Goal: Task Accomplishment & Management: Use online tool/utility

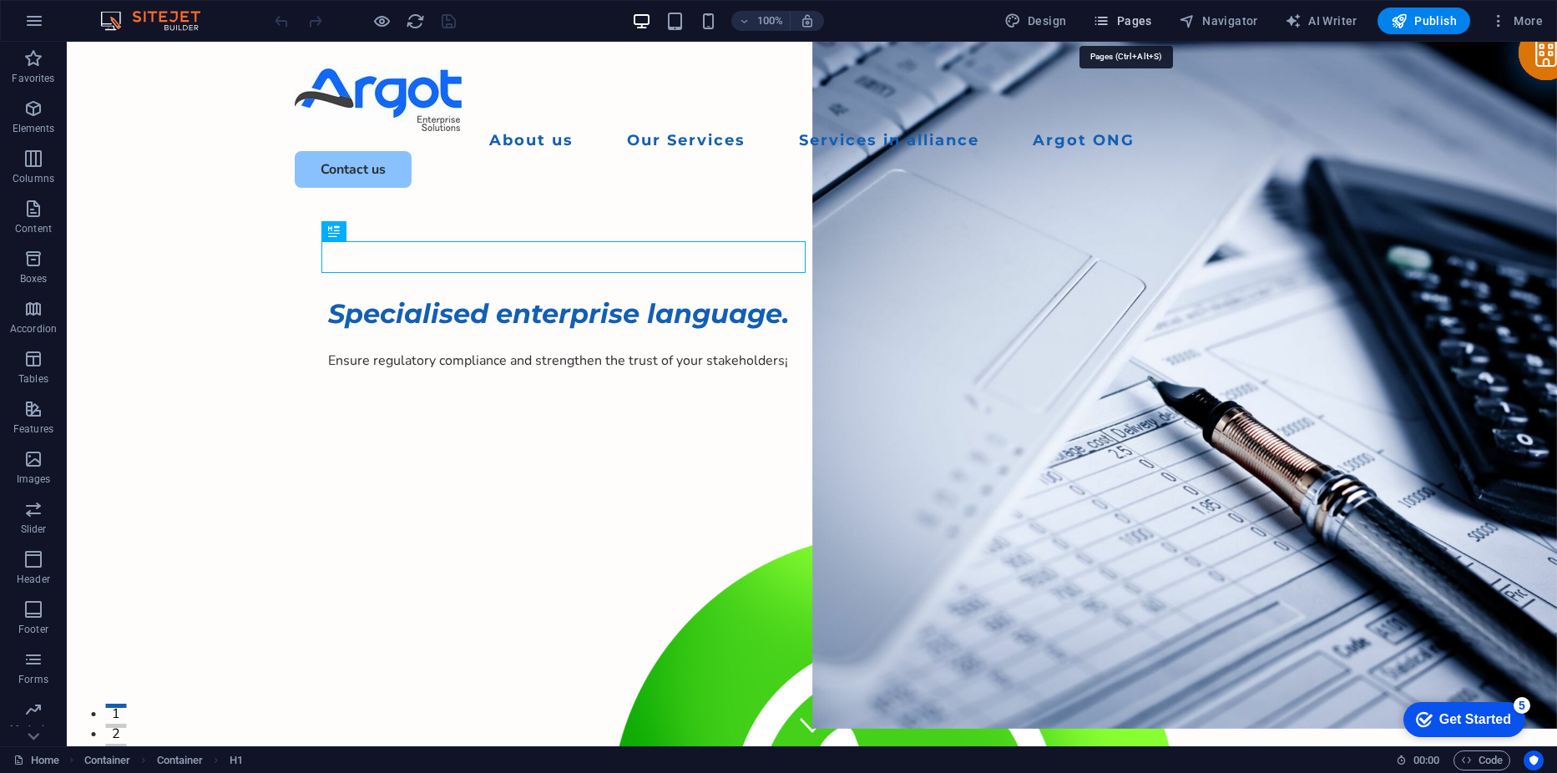
click at [1116, 23] on span "Pages" at bounding box center [1122, 21] width 58 height 17
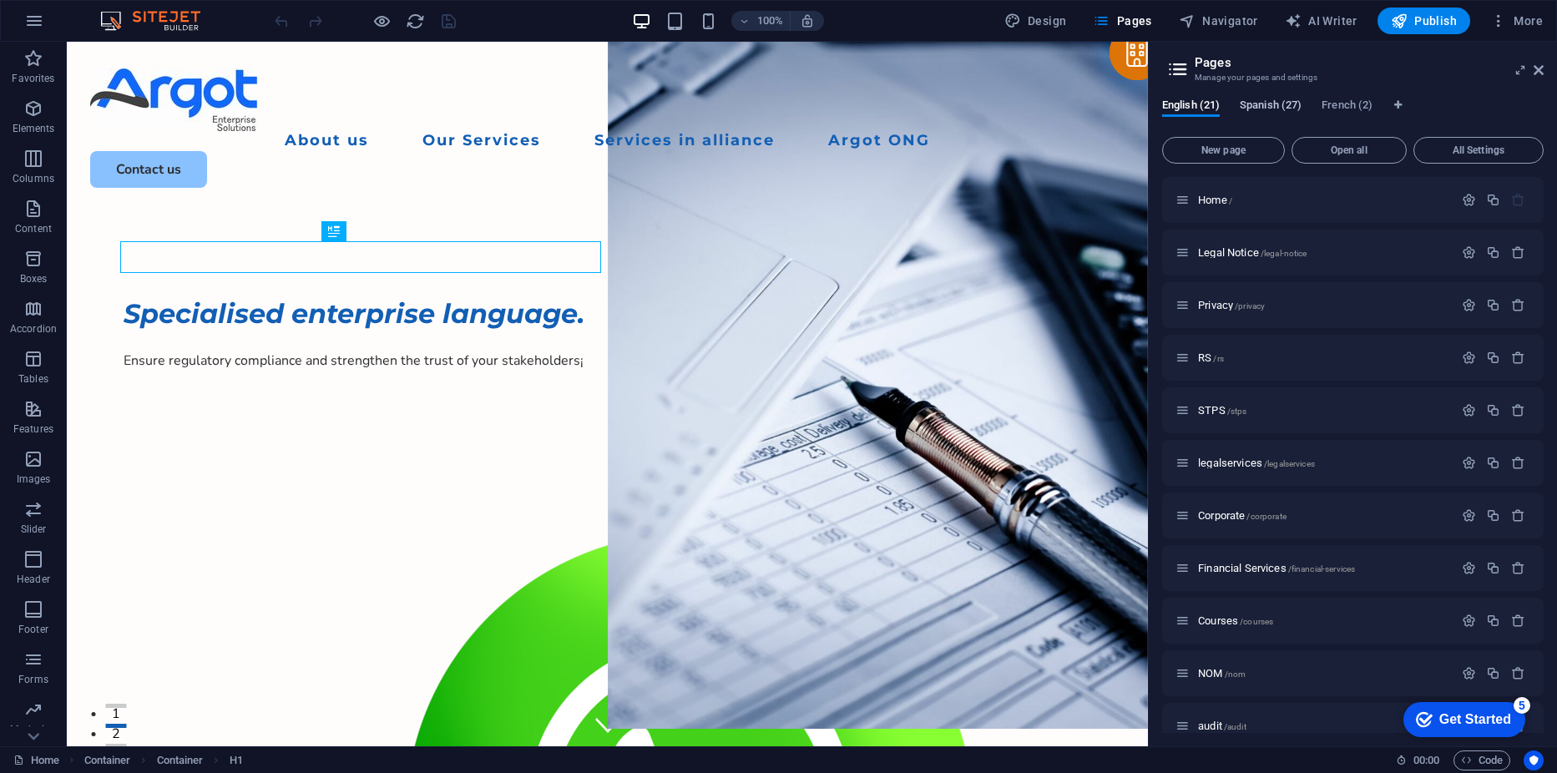
click at [1261, 106] on span "Spanish (27)" at bounding box center [1271, 106] width 62 height 23
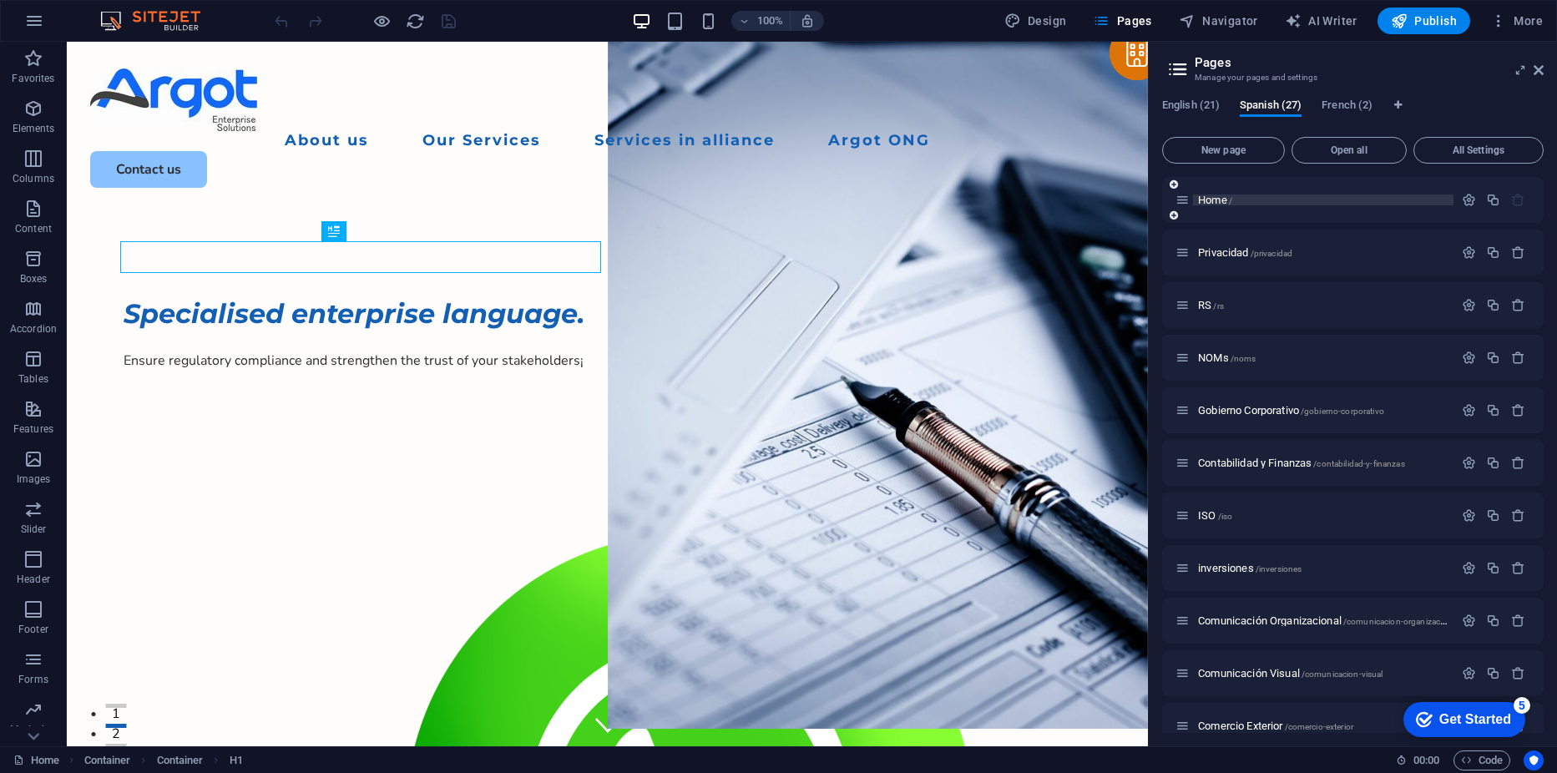
click at [1259, 198] on p "Home /" at bounding box center [1323, 200] width 251 height 11
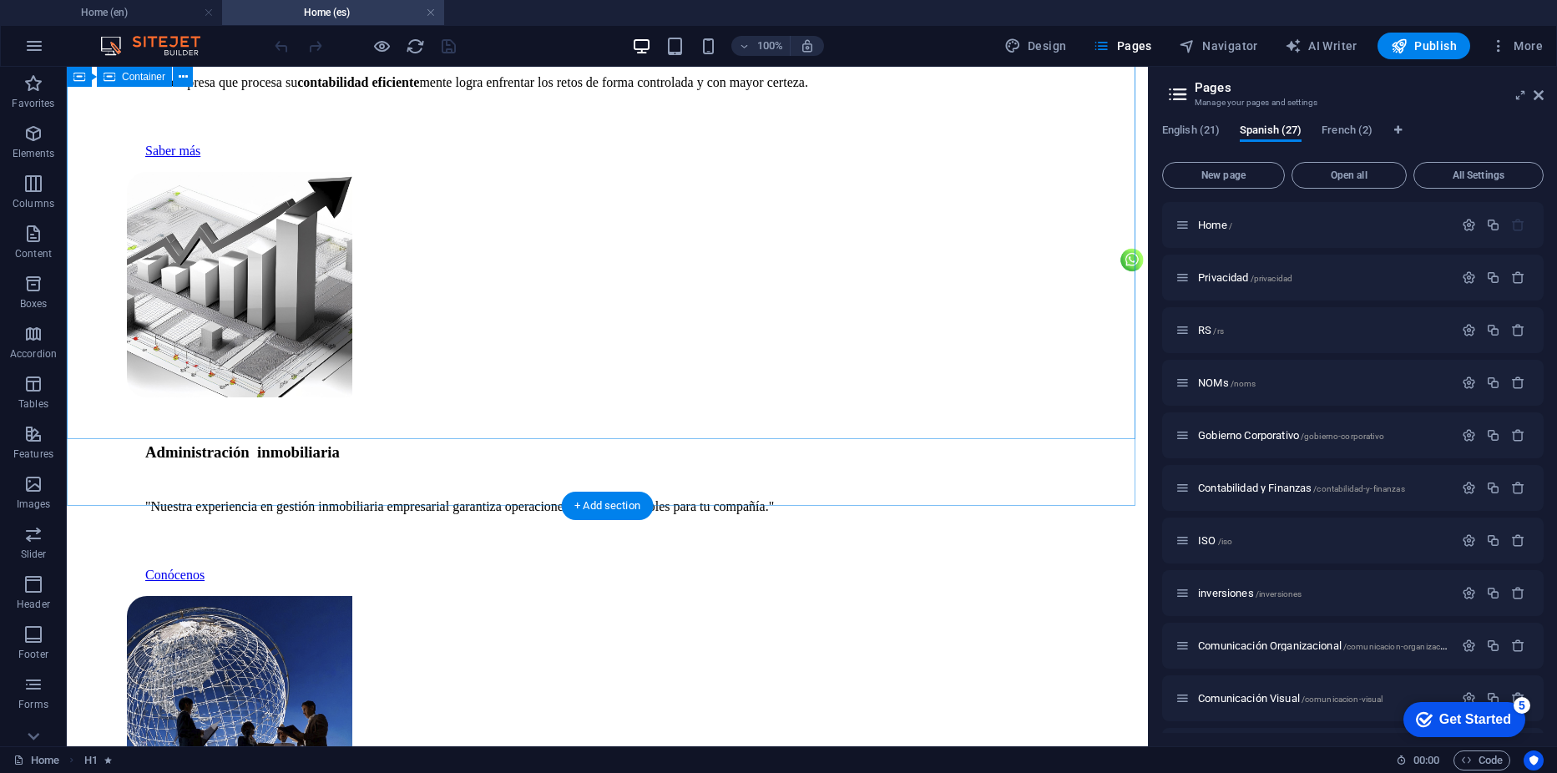
scroll to position [6020, 0]
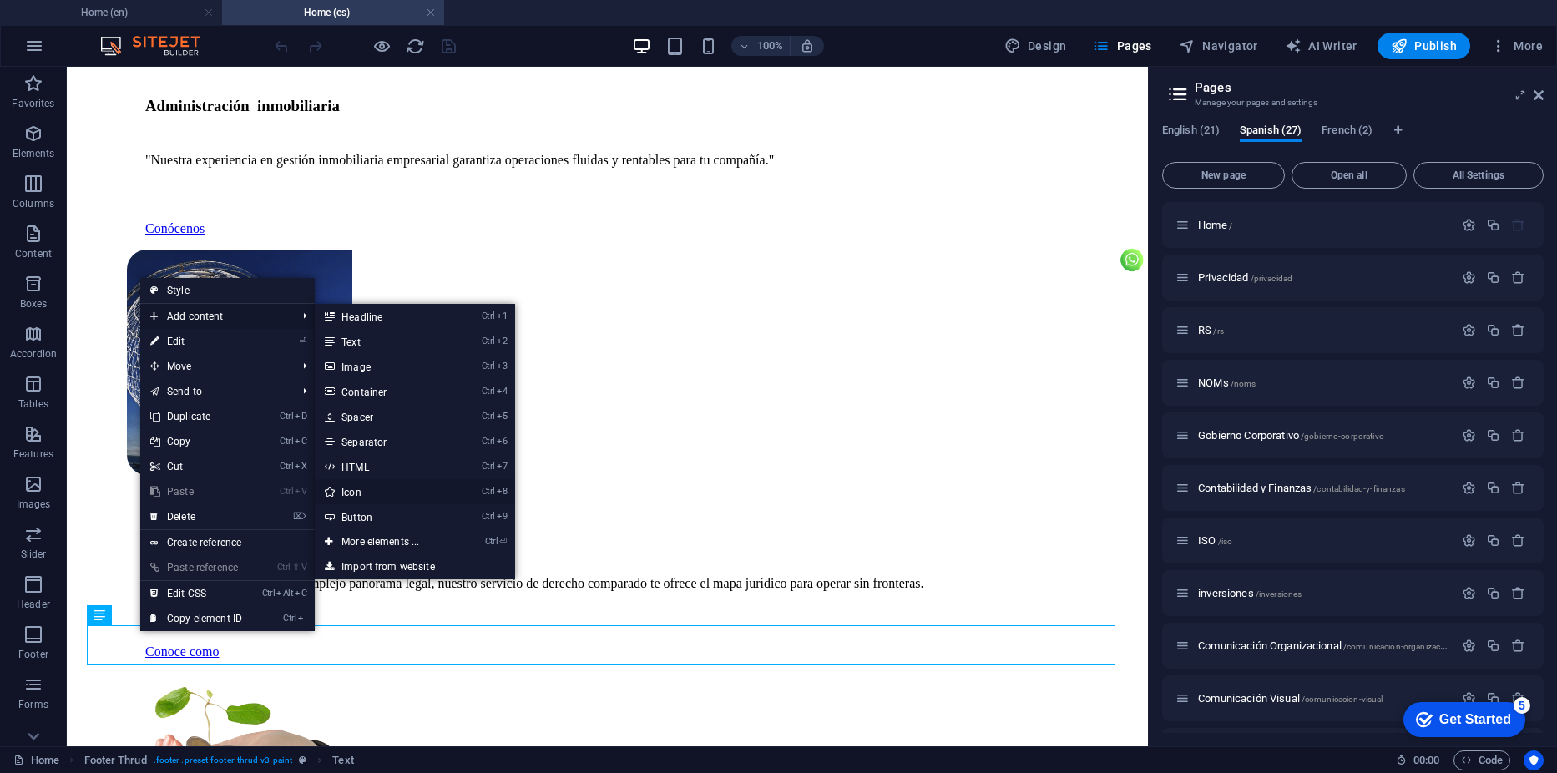
click at [363, 494] on link "Ctrl 8 Icon" at bounding box center [384, 491] width 138 height 25
select select "xMidYMid"
select select "px"
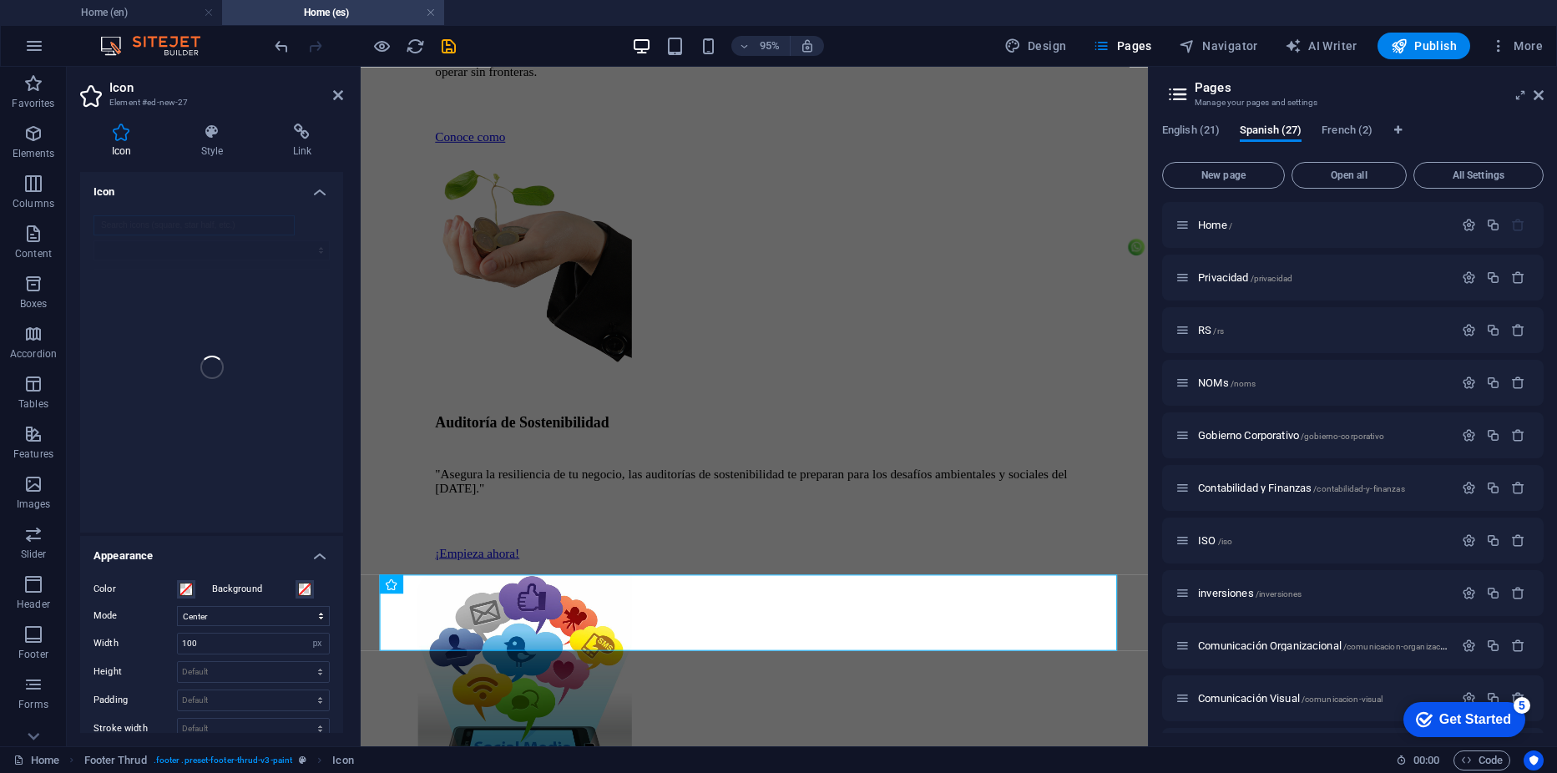
scroll to position [6448, 0]
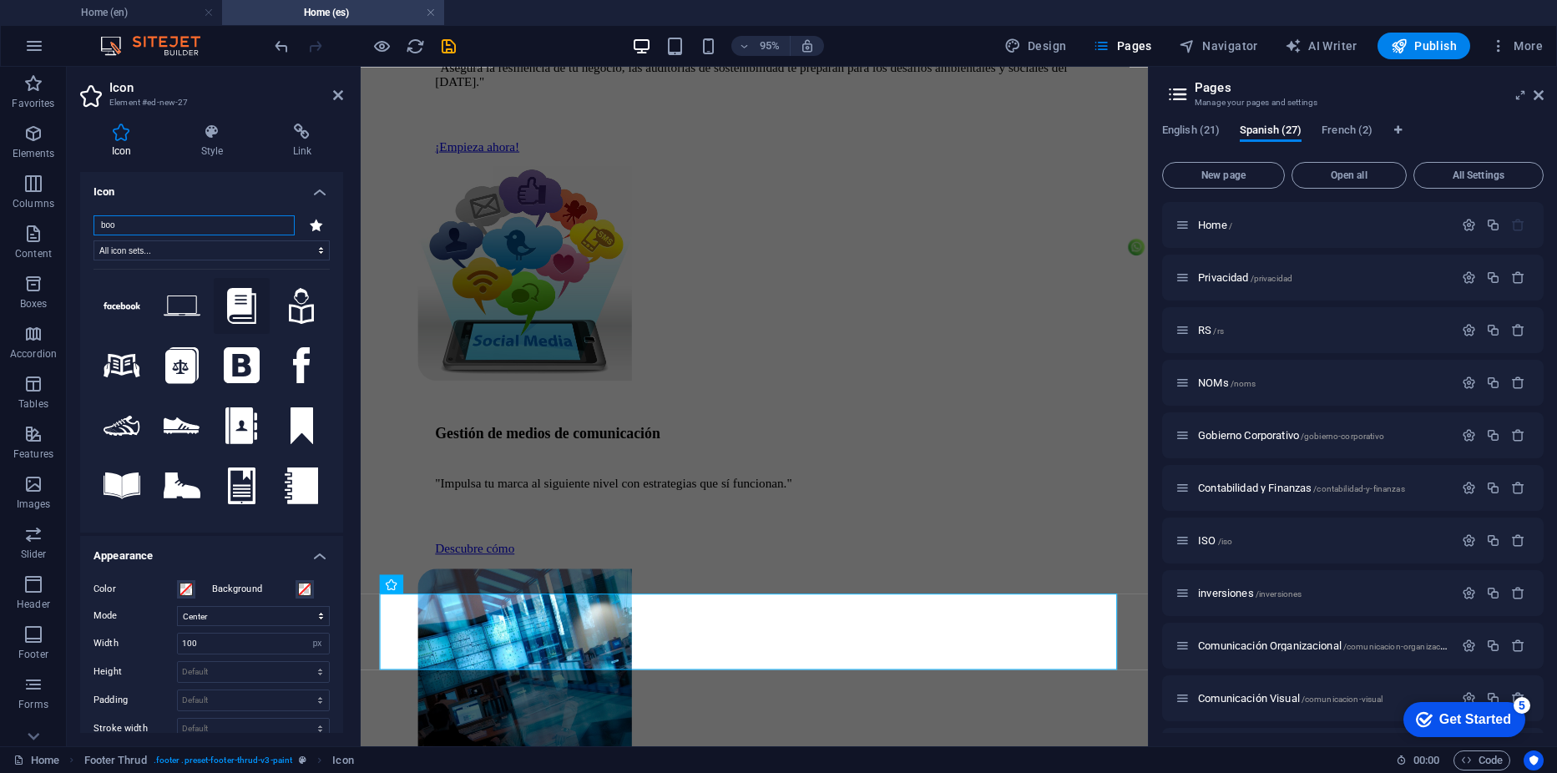
type input "boo"
click at [240, 296] on icon at bounding box center [241, 306] width 29 height 37
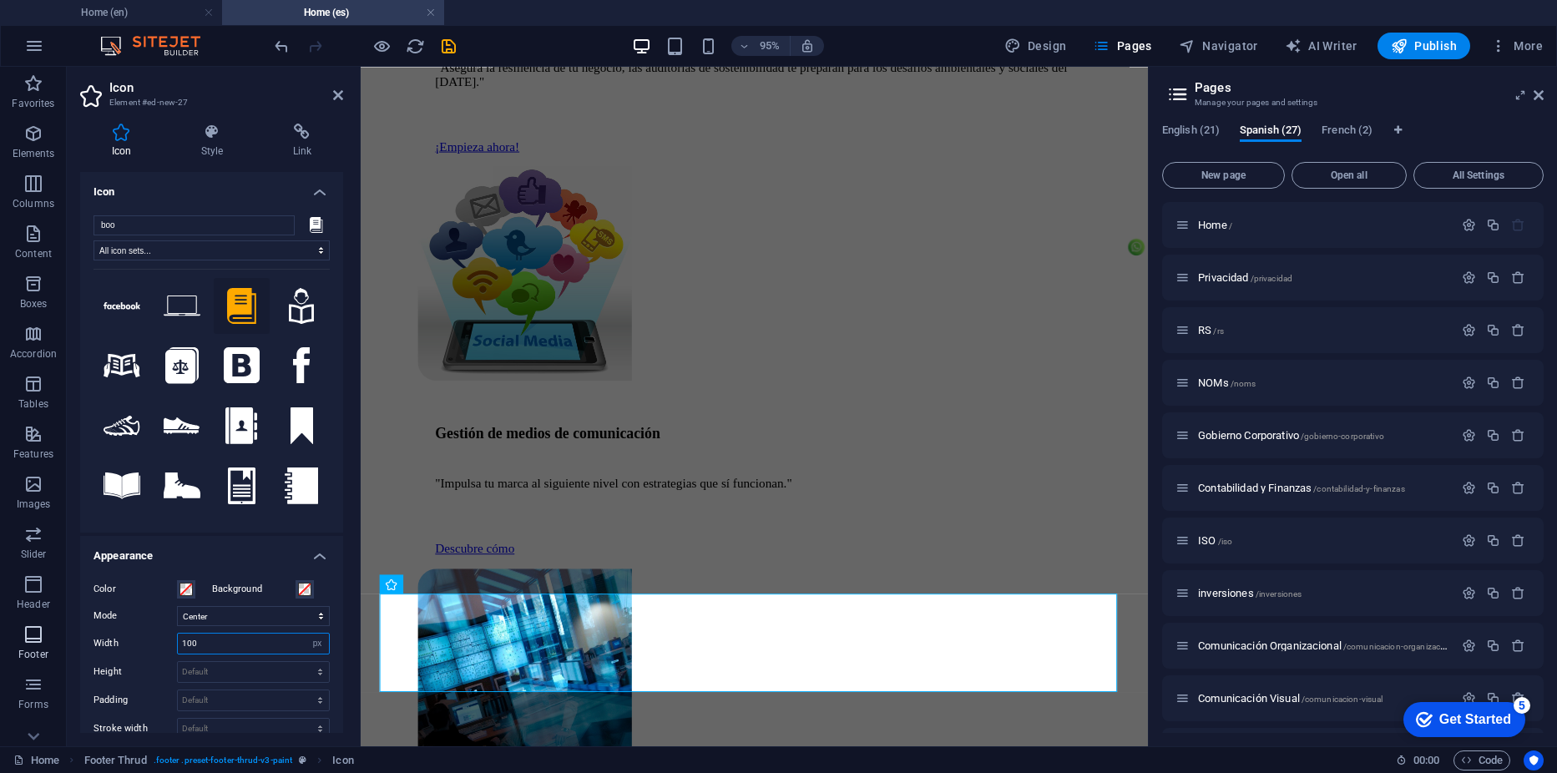
drag, startPoint x: 214, startPoint y: 647, endPoint x: 63, endPoint y: 656, distance: 151.4
click at [63, 656] on section "Favorites Elements Columns Content Boxes Accordion Tables Features Images Slide…" at bounding box center [574, 407] width 1148 height 680
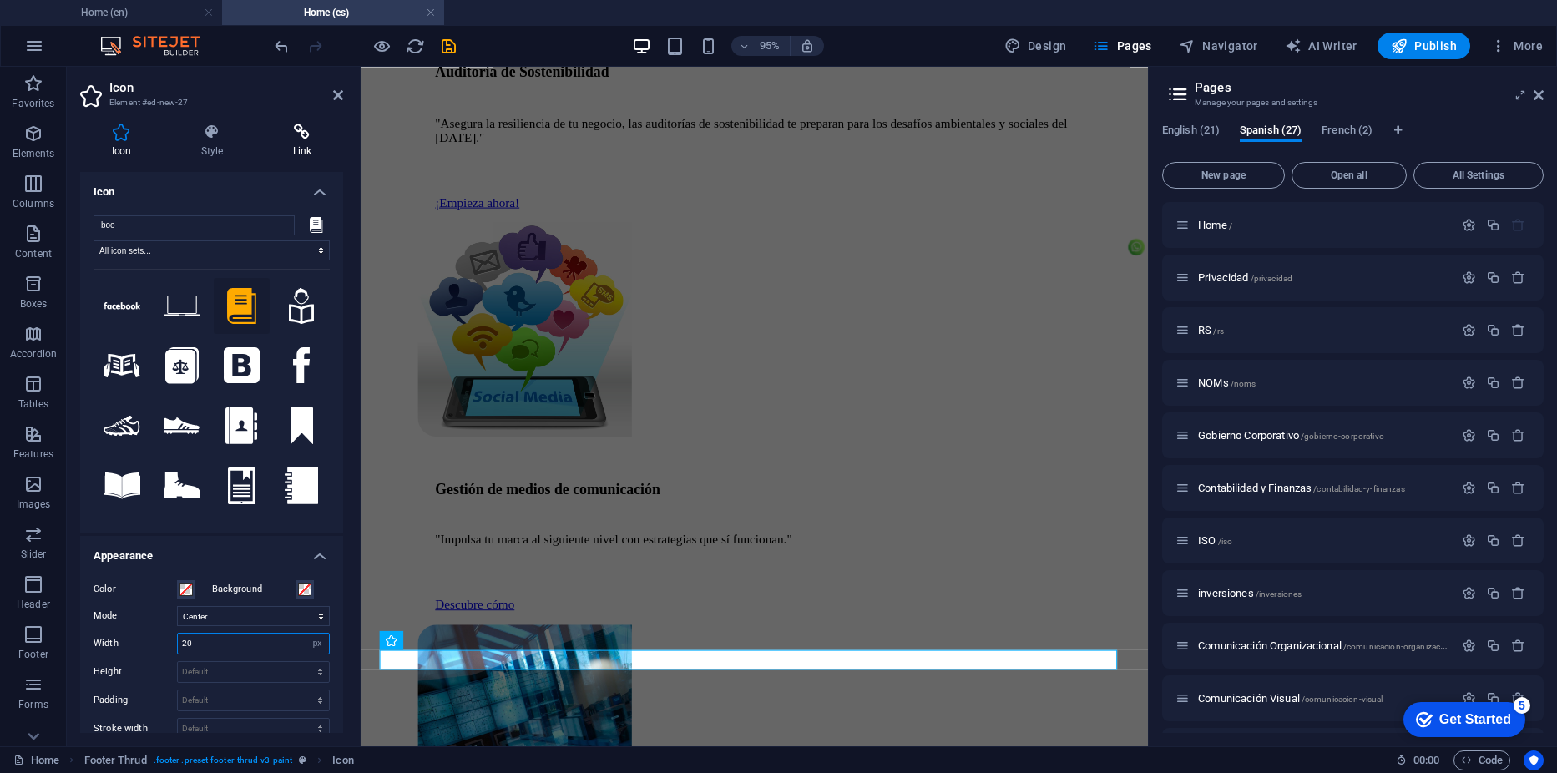
type input "20"
click at [311, 154] on h4 "Link" at bounding box center [302, 141] width 82 height 35
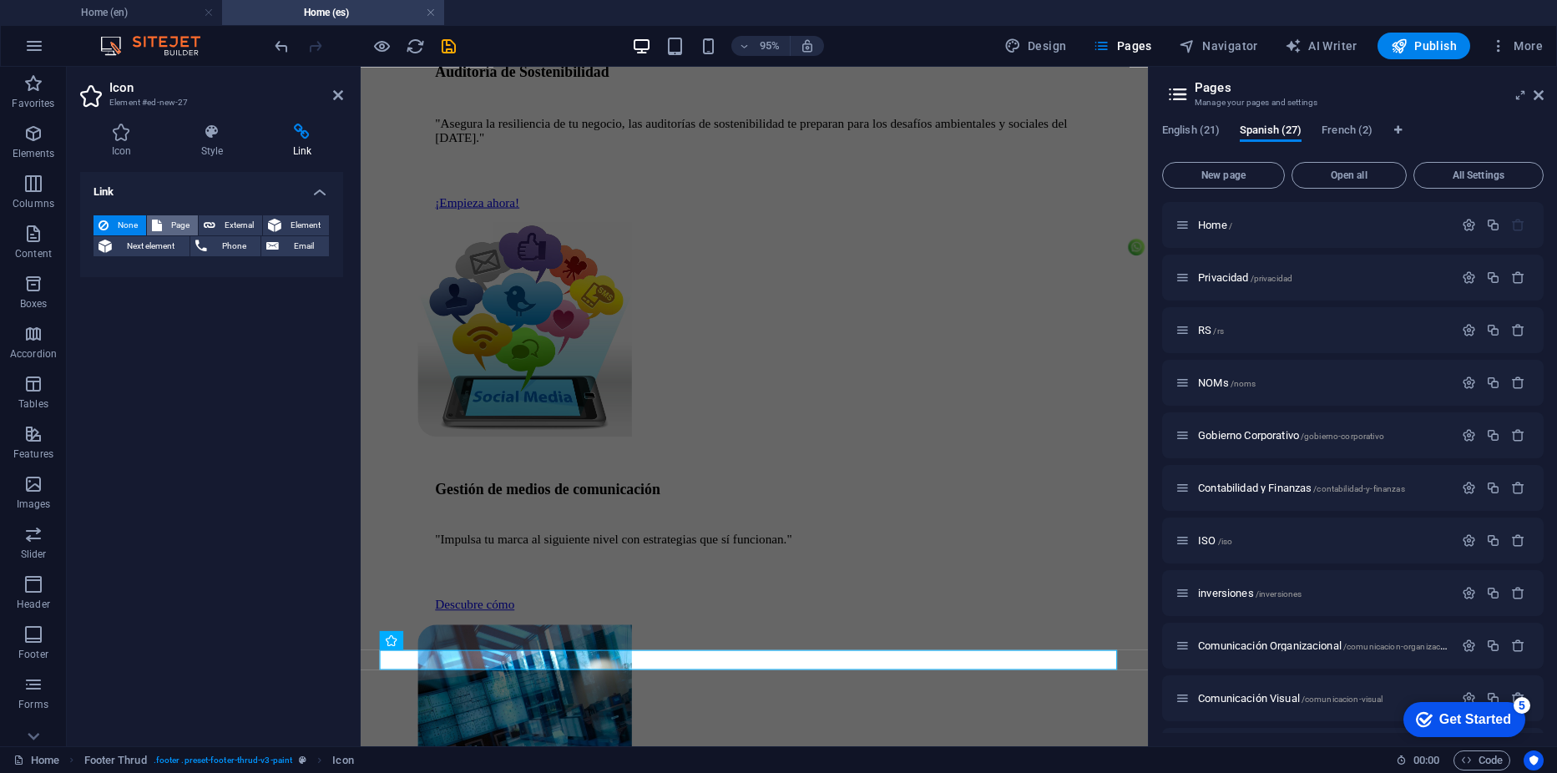
click at [186, 225] on span "Page" at bounding box center [180, 225] width 26 height 20
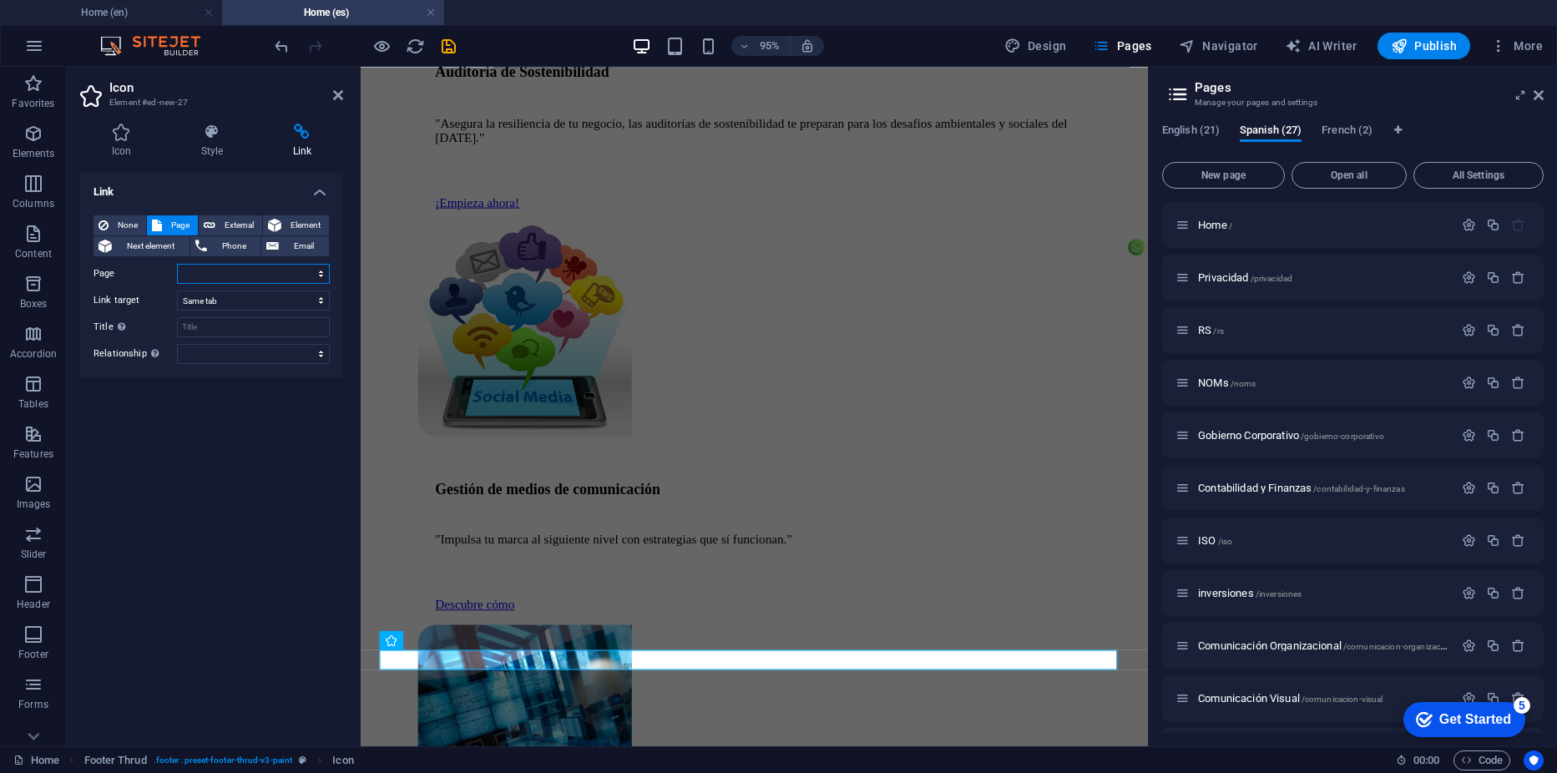
click at [319, 273] on select "Home Legal Notice Privacy RS STPS legalservices Corporate Financial Services Co…" at bounding box center [253, 274] width 153 height 20
select select "46"
click at [177, 264] on select "Home Legal Notice Privacy RS STPS legalservices Corporate Financial Services Co…" at bounding box center [253, 274] width 153 height 20
click at [237, 305] on select "New tab Same tab Overlay" at bounding box center [253, 301] width 153 height 20
select select "blank"
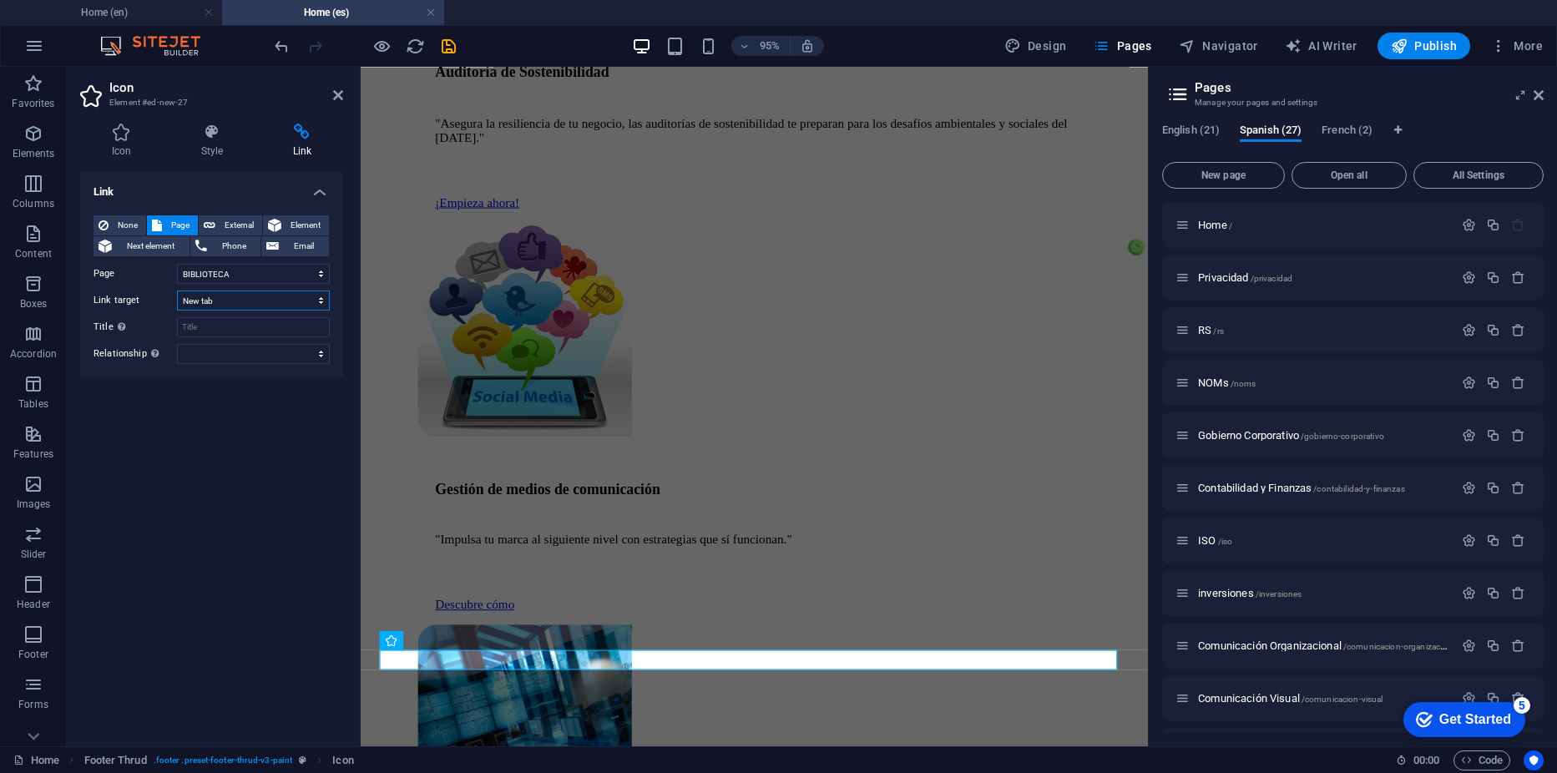
click at [177, 291] on select "New tab Same tab Overlay" at bounding box center [253, 301] width 153 height 20
click at [229, 358] on select "alternate author bookmark external help license next nofollow noreferrer noopen…" at bounding box center [253, 354] width 153 height 20
click at [177, 344] on select "alternate author bookmark external help license next nofollow noreferrer noopen…" at bounding box center [253, 354] width 153 height 20
click at [225, 330] on input "Title Additional link description, should not be the same as the link text. The…" at bounding box center [253, 327] width 153 height 20
type input "Biblioteca de recursos digitales"
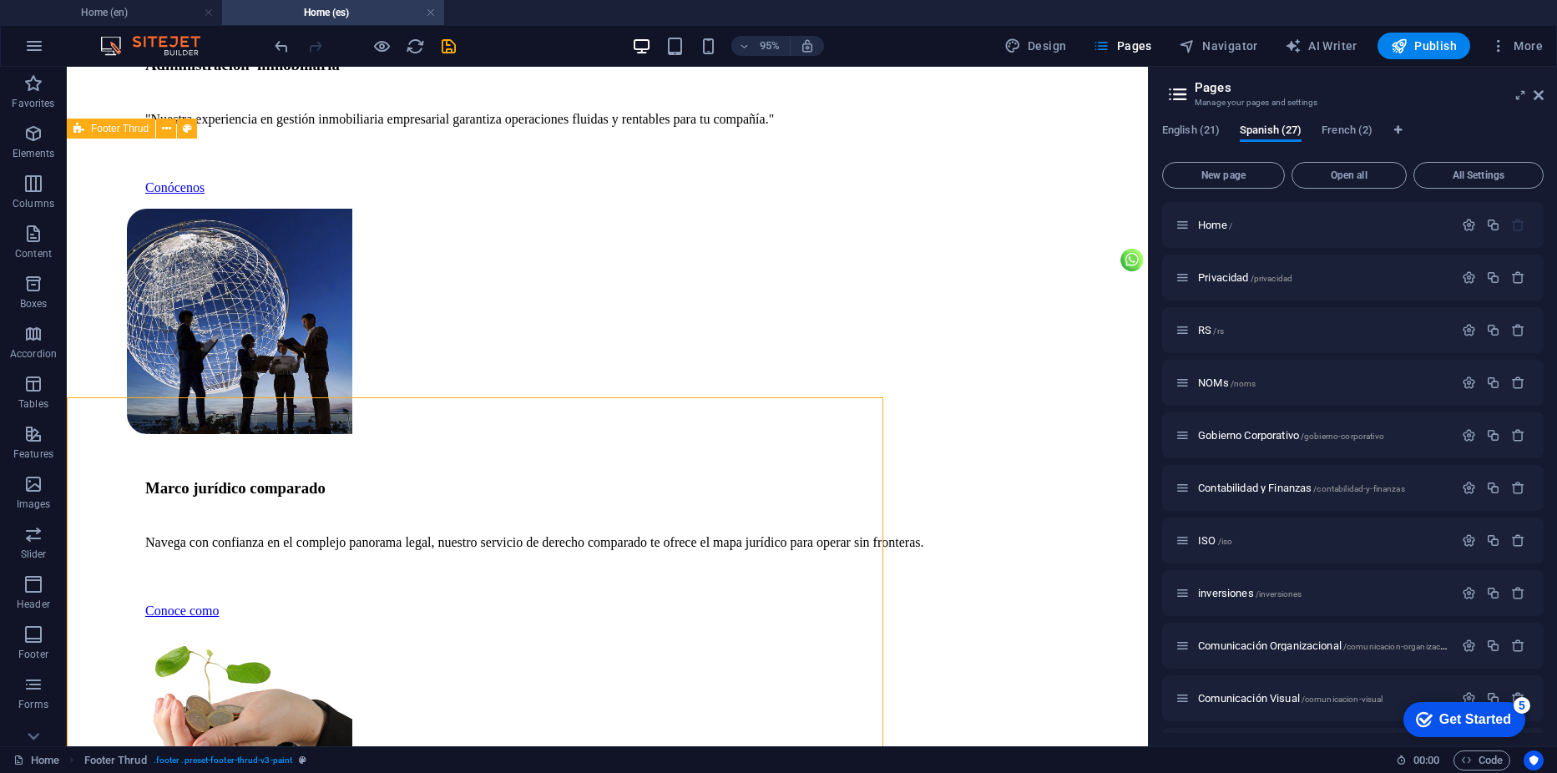
scroll to position [6041, 0]
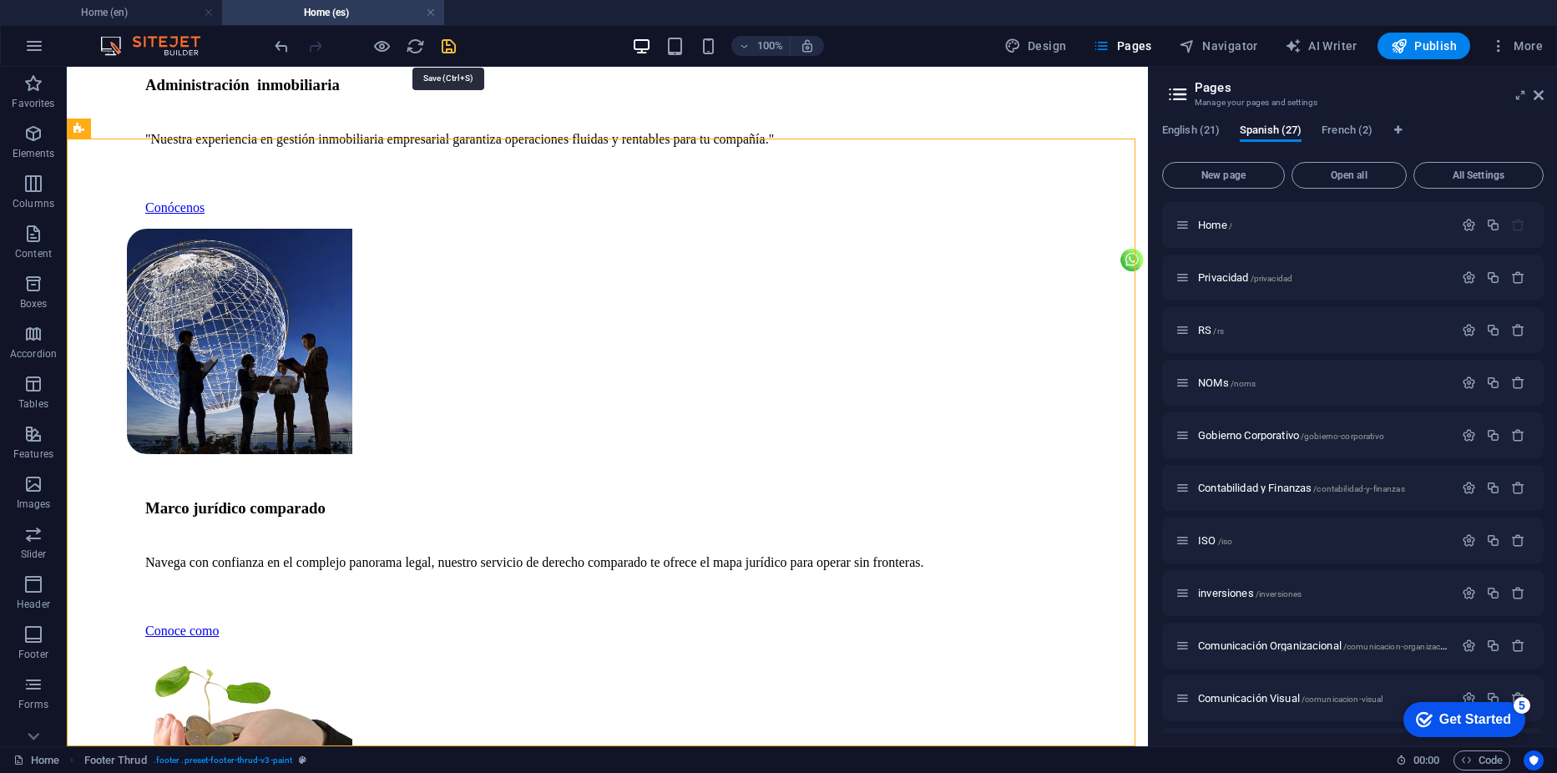
click at [445, 49] on icon "save" at bounding box center [448, 46] width 19 height 19
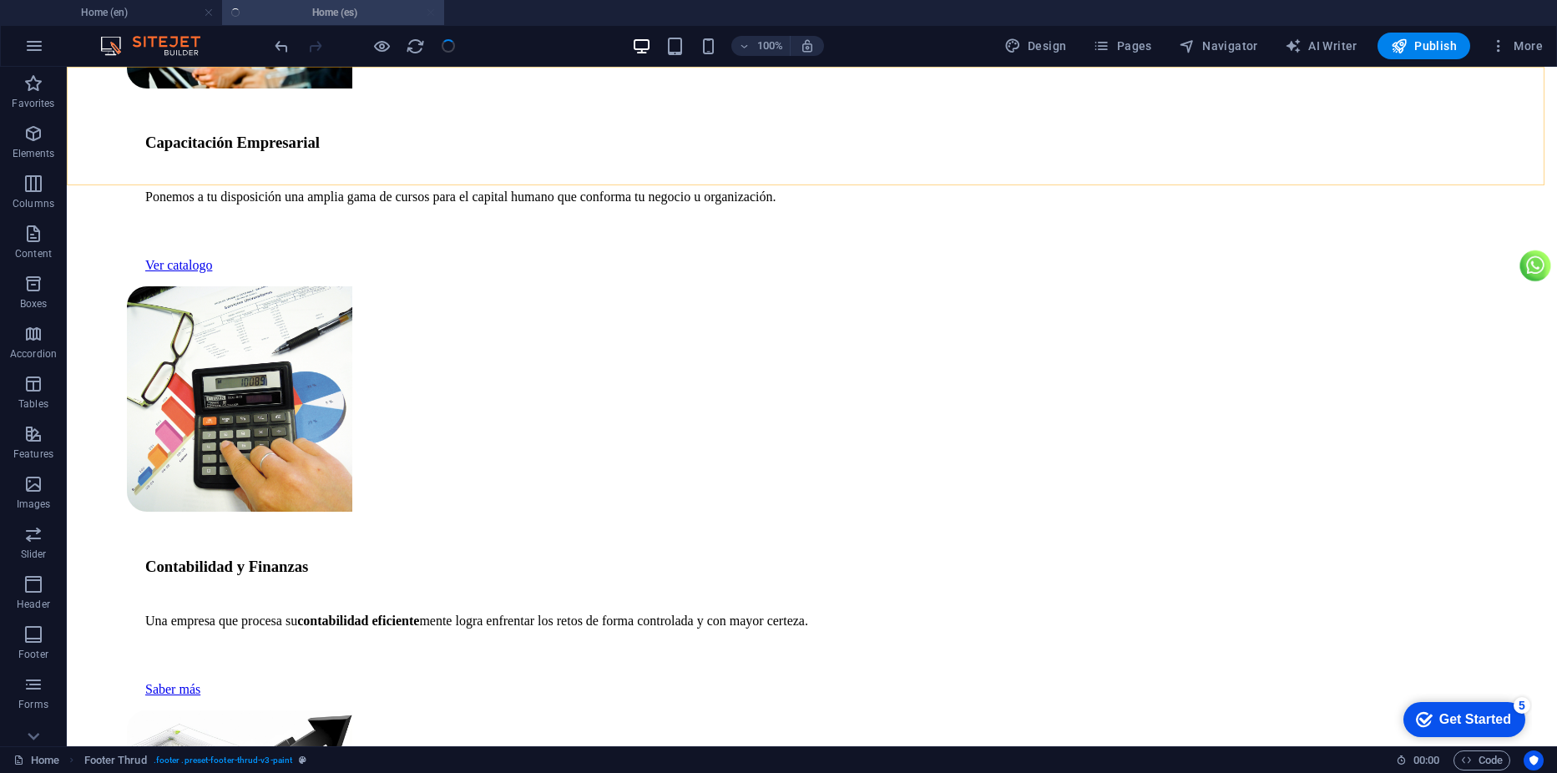
scroll to position [6025, 0]
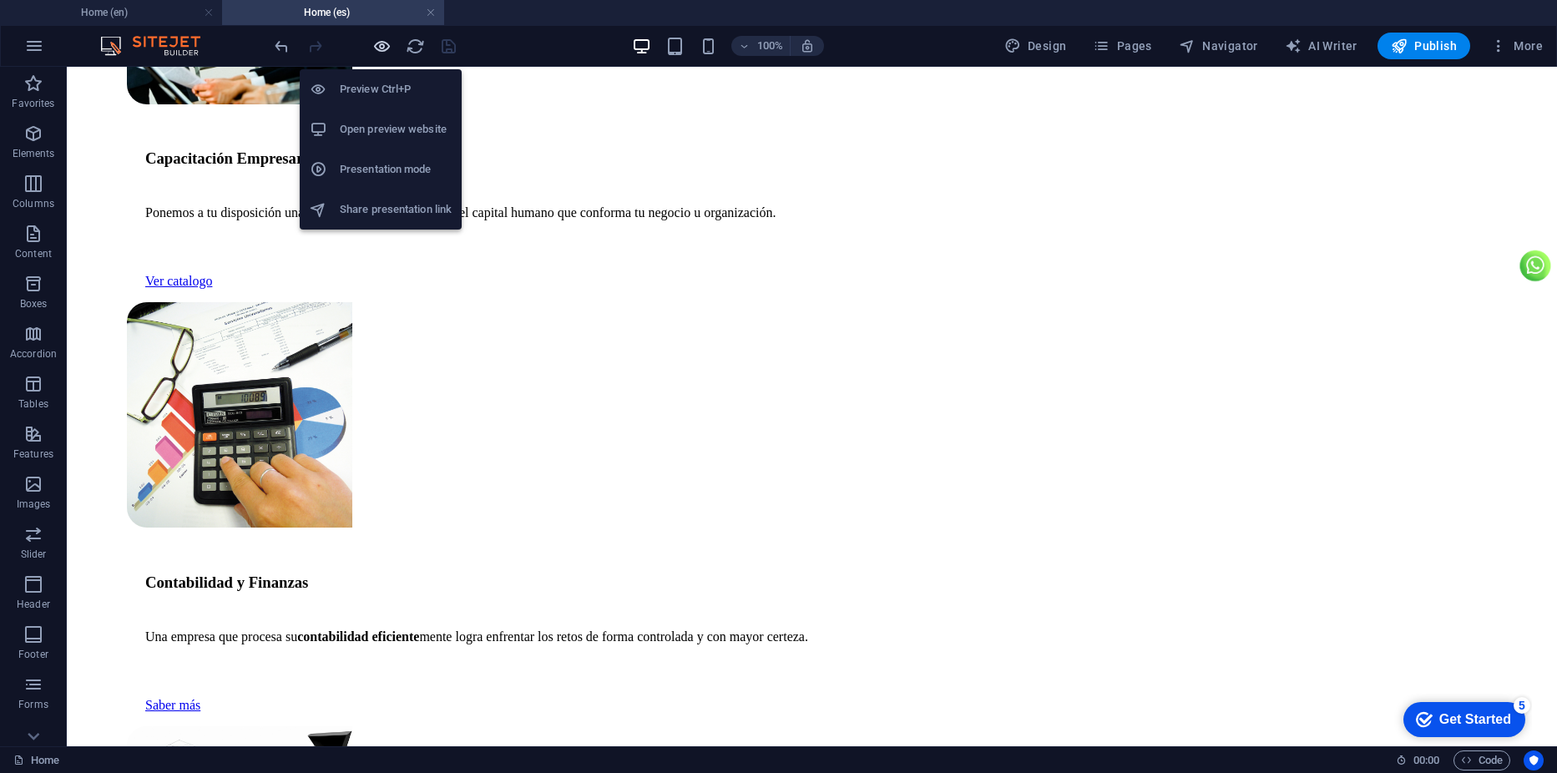
click at [377, 44] on icon "button" at bounding box center [381, 46] width 19 height 19
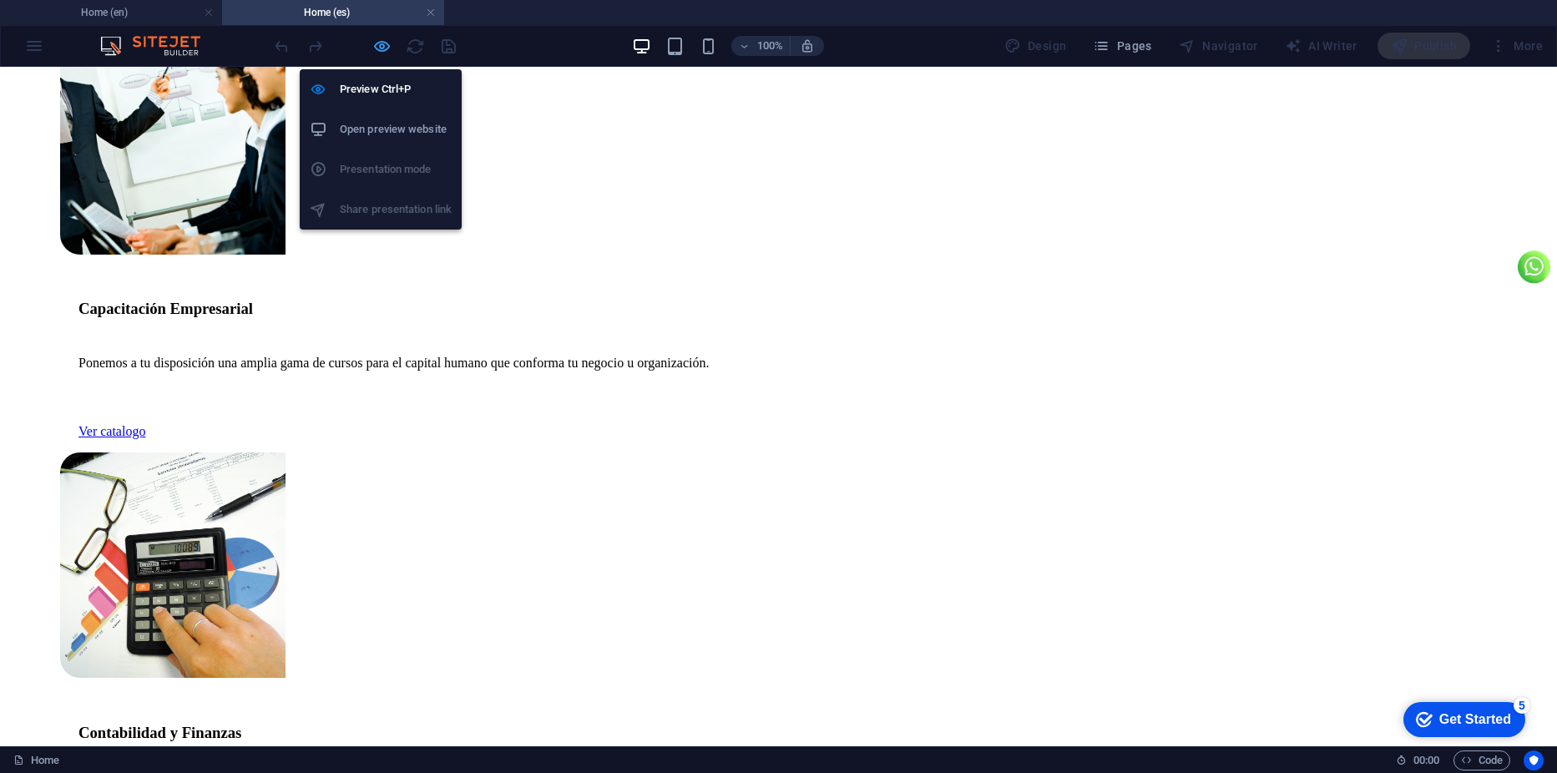
scroll to position [5206, 0]
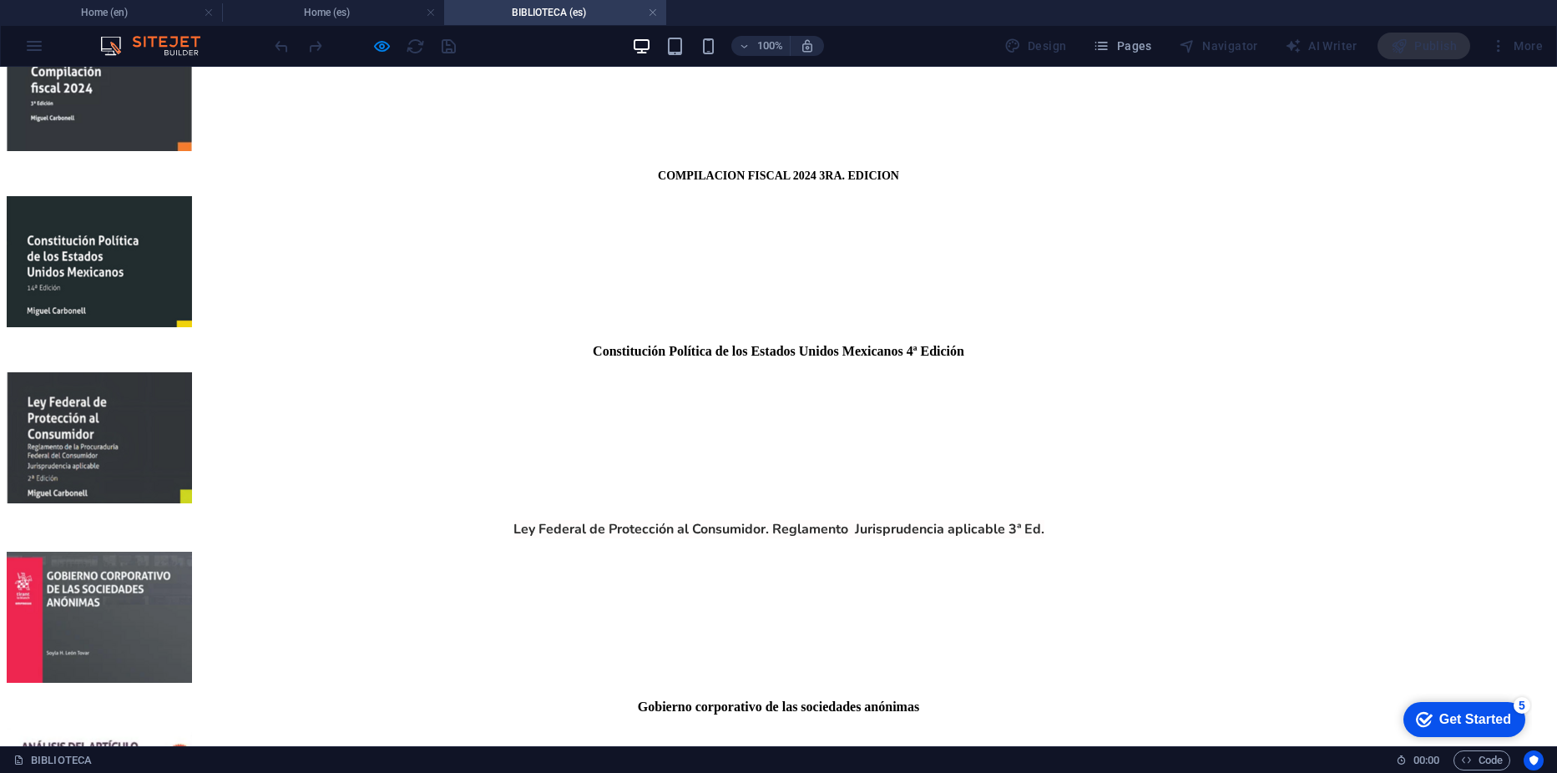
scroll to position [0, 0]
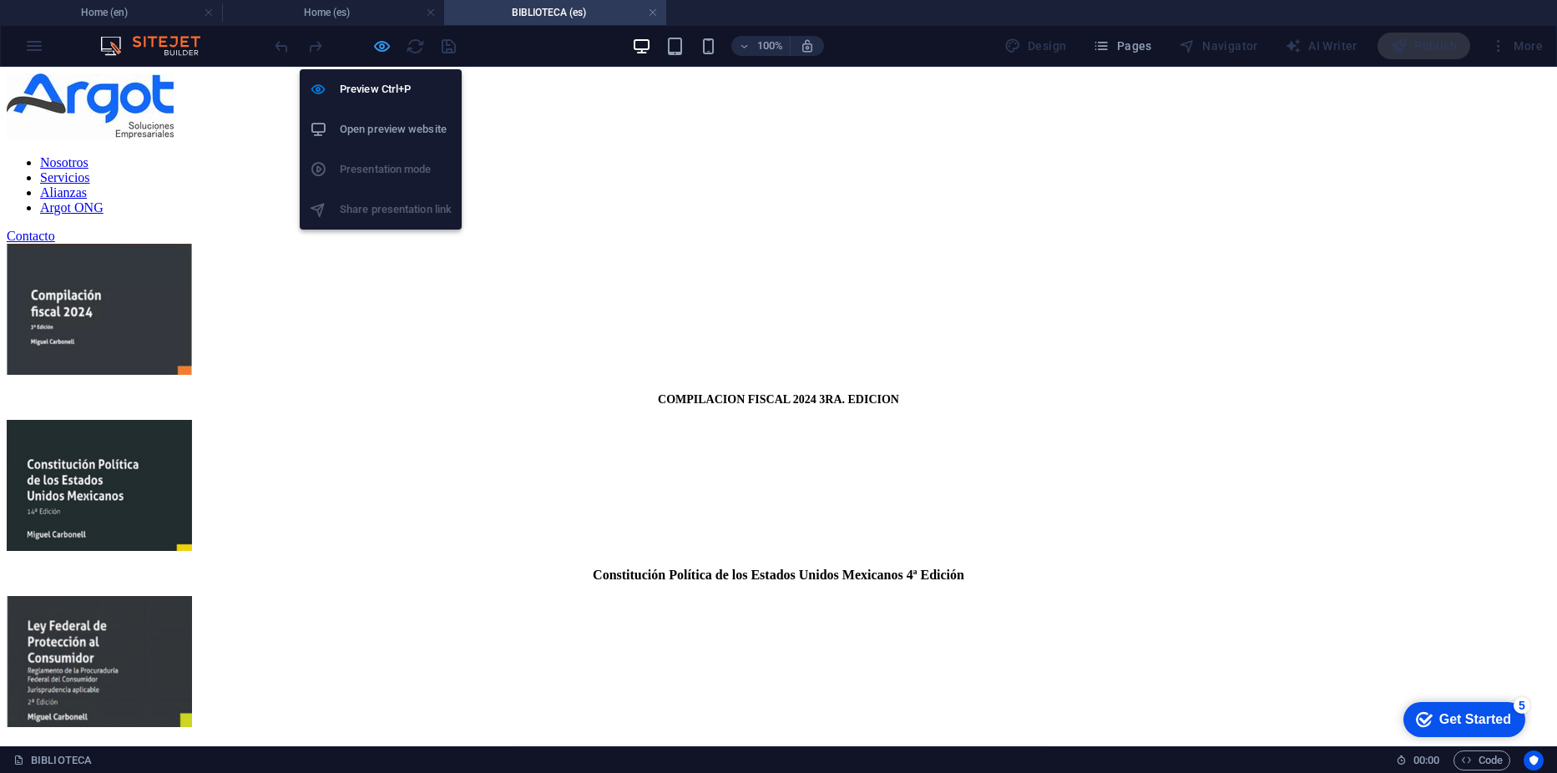
click at [381, 49] on icon "button" at bounding box center [381, 46] width 19 height 19
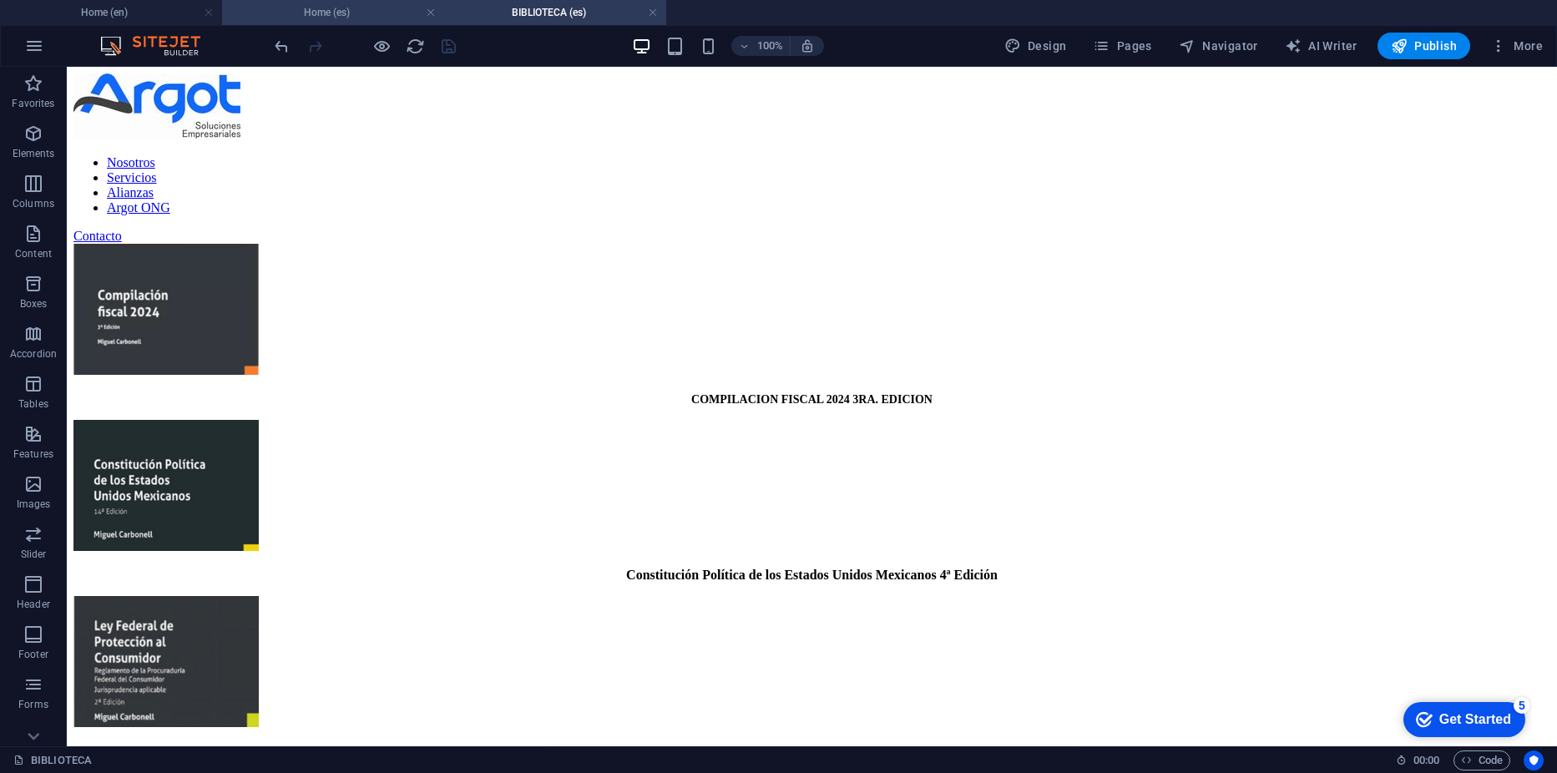
click at [381, 8] on h4 "Home (es)" at bounding box center [333, 12] width 222 height 18
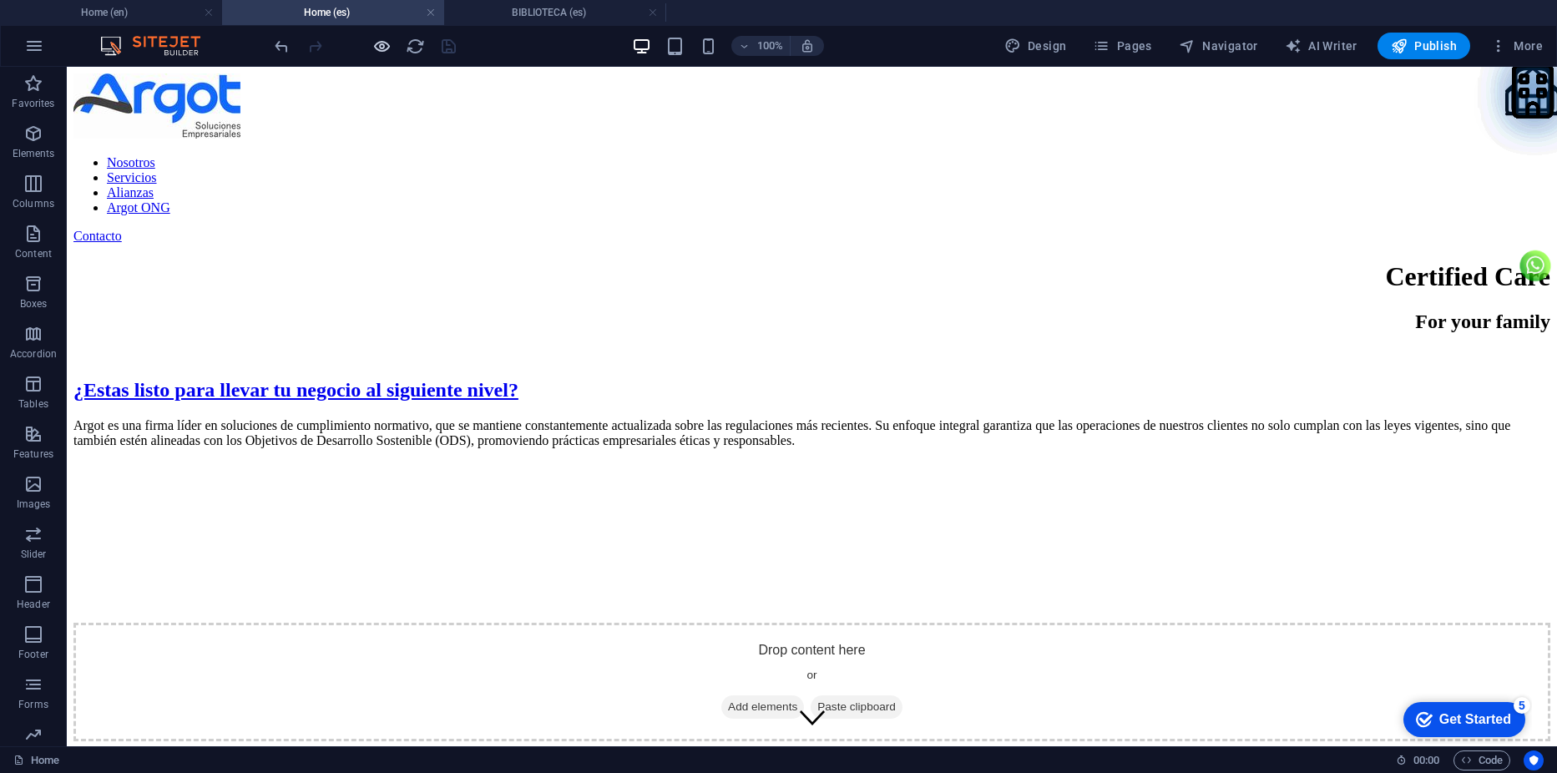
scroll to position [5138, 0]
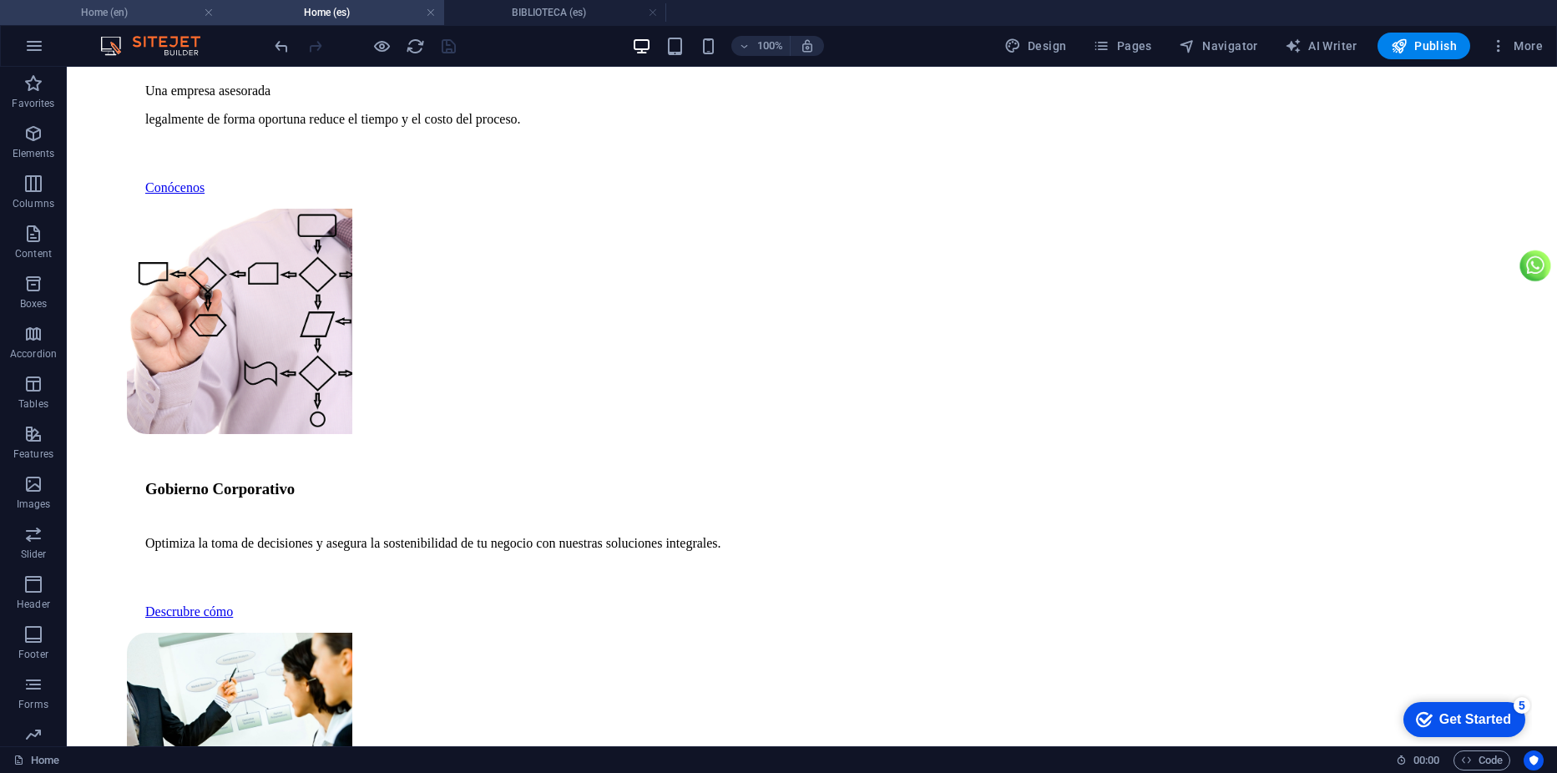
click at [161, 15] on h4 "Home (en)" at bounding box center [111, 12] width 222 height 18
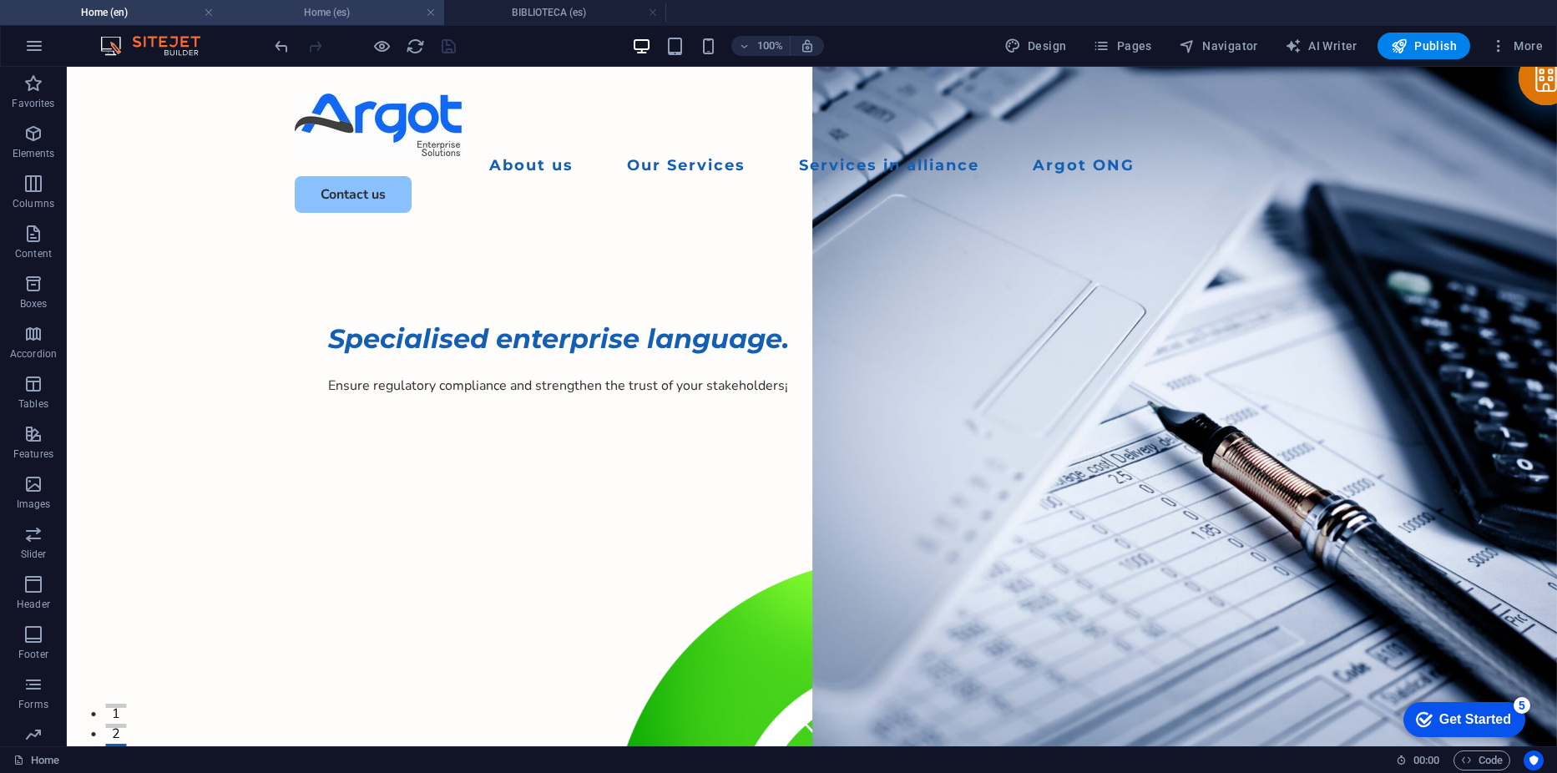
click at [293, 20] on h4 "Home (es)" at bounding box center [333, 12] width 222 height 18
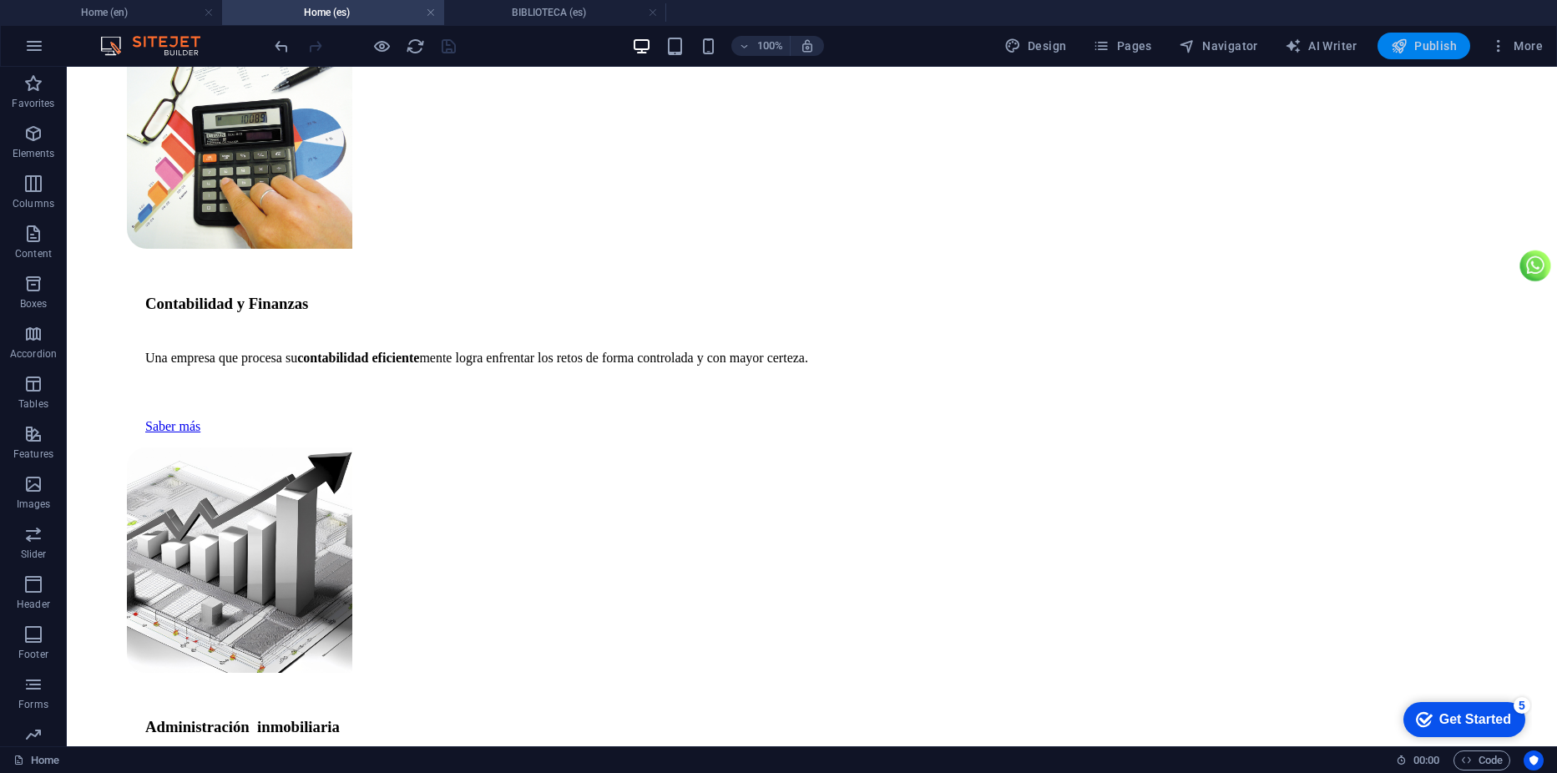
scroll to position [6182, 0]
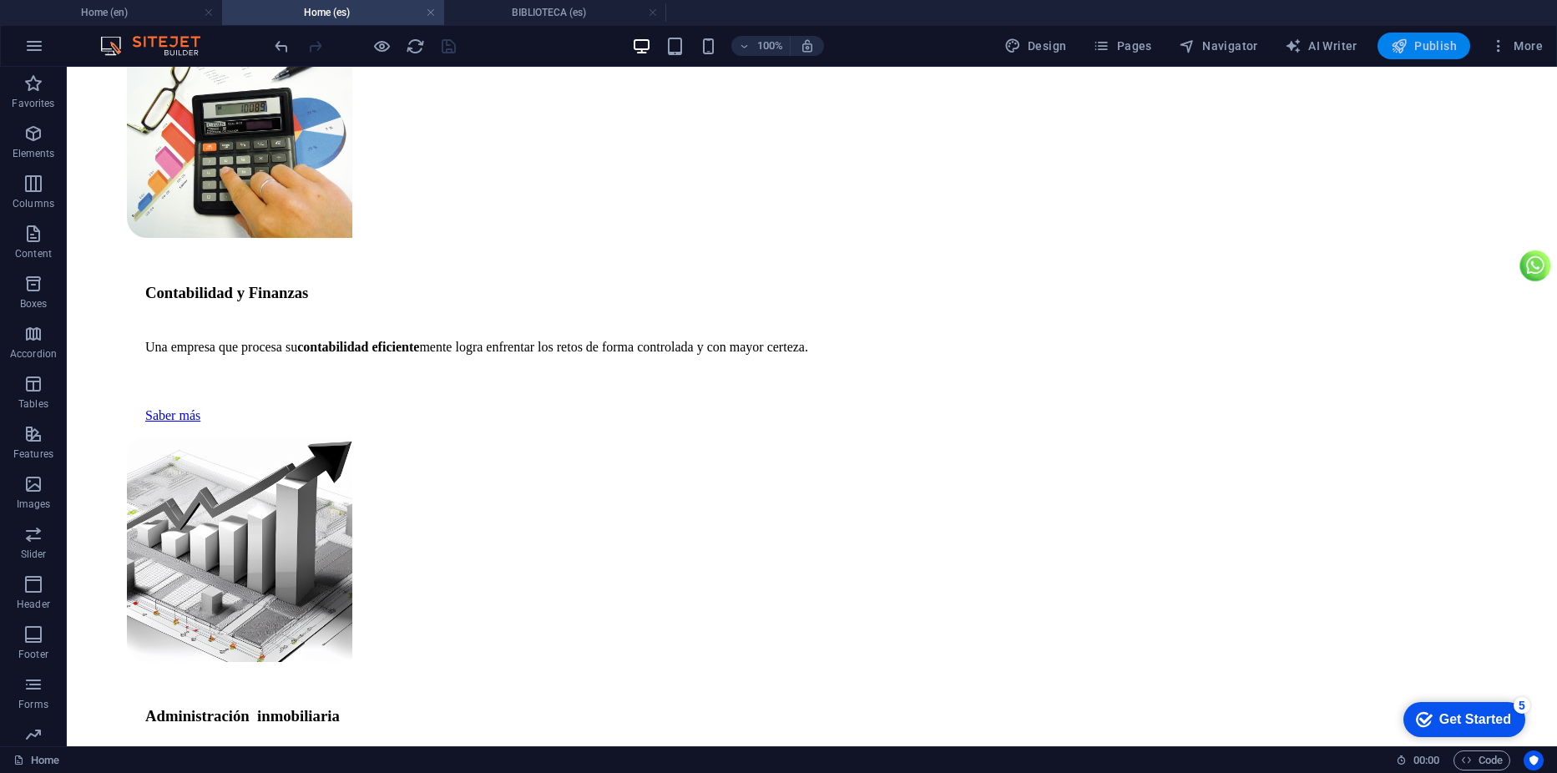
click at [1415, 54] on button "Publish" at bounding box center [1424, 46] width 93 height 27
